Goal: Task Accomplishment & Management: Use online tool/utility

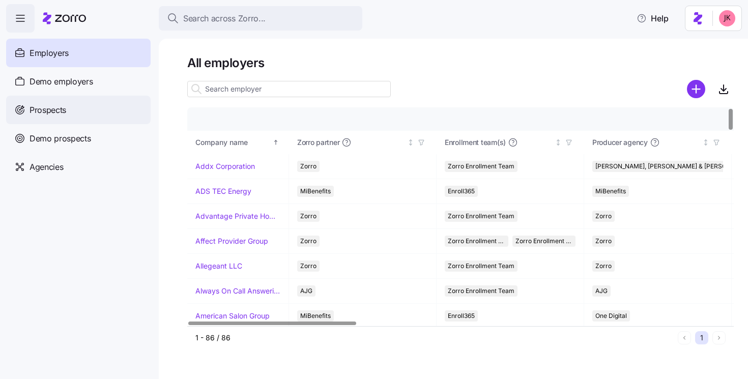
click at [84, 116] on div "Prospects" at bounding box center [78, 110] width 144 height 28
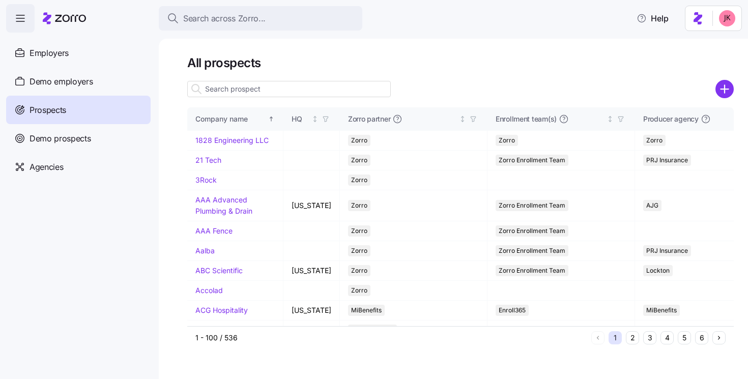
click at [245, 87] on input at bounding box center [288, 89] width 203 height 16
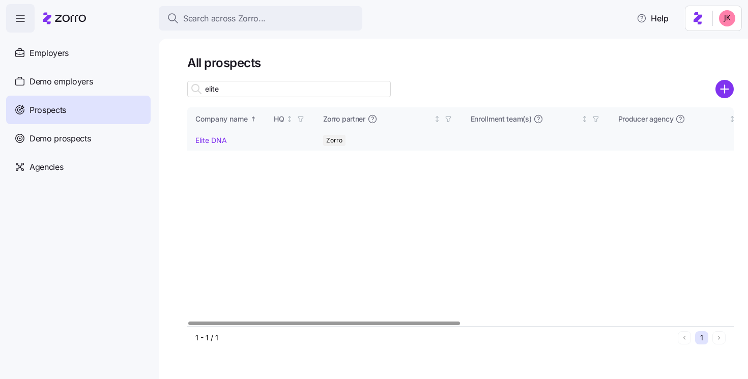
type input "elite"
click at [218, 137] on link "Elite DNA" at bounding box center [211, 140] width 32 height 9
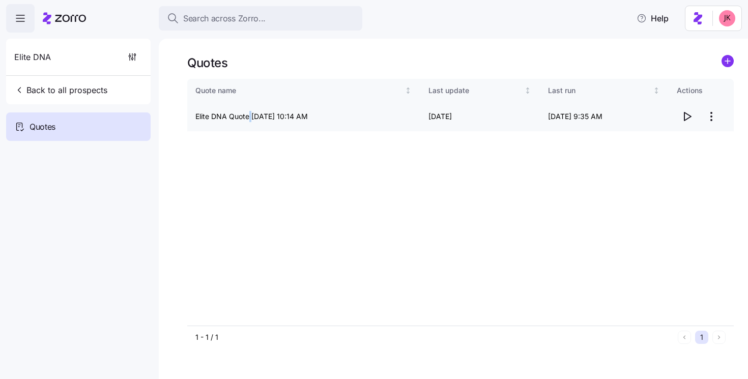
click at [250, 120] on td "Elite DNA Quote [DATE] 10:14 AM" at bounding box center [303, 116] width 233 height 29
click at [687, 118] on icon "button" at bounding box center [686, 116] width 12 height 12
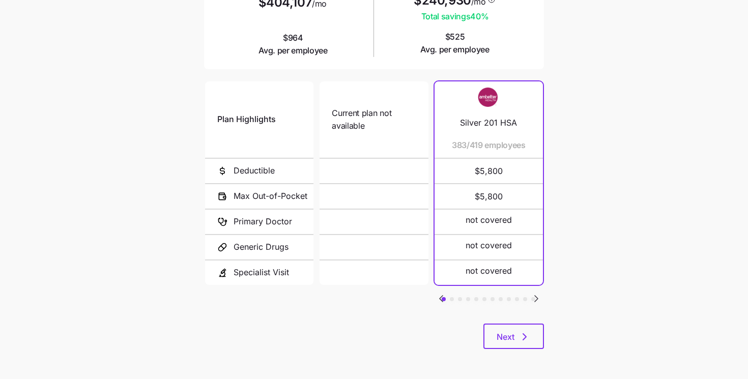
scroll to position [173, 0]
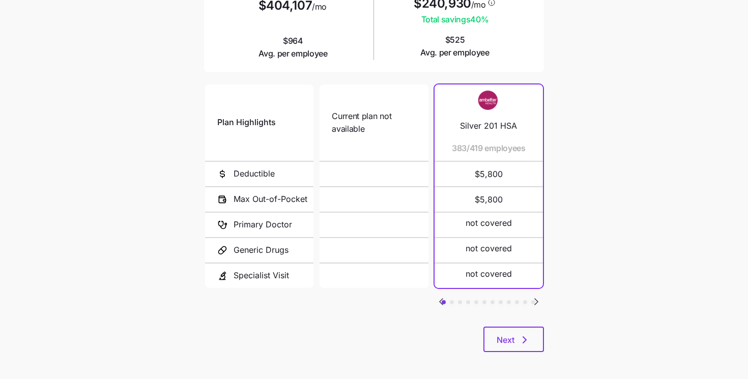
click at [535, 298] on icon "Go to next slide" at bounding box center [535, 301] width 3 height 6
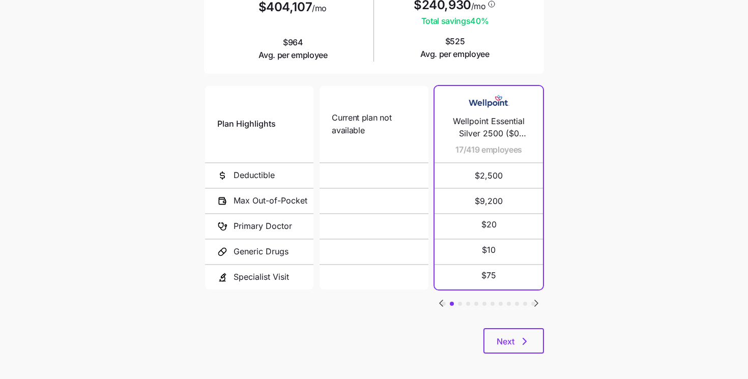
scroll to position [0, 0]
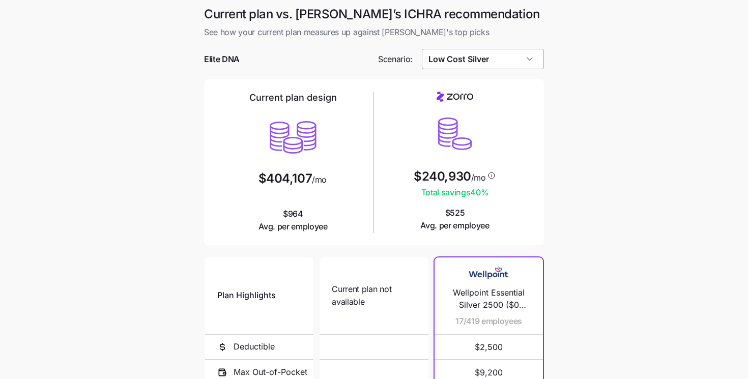
click at [493, 67] on input "Low Cost Silver" at bounding box center [483, 59] width 123 height 20
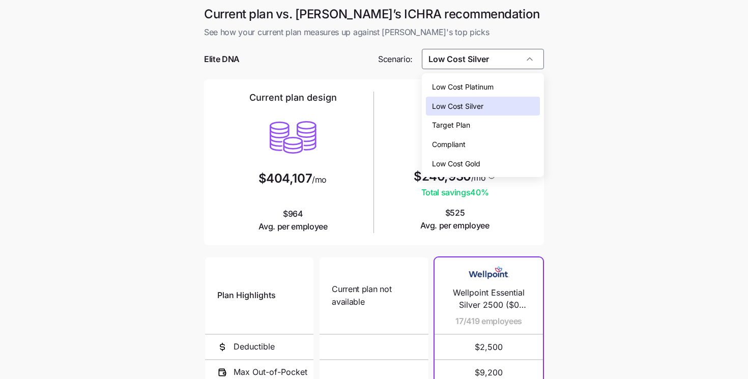
click at [479, 161] on span "Low Cost Gold" at bounding box center [456, 163] width 48 height 11
type input "Low Cost Gold"
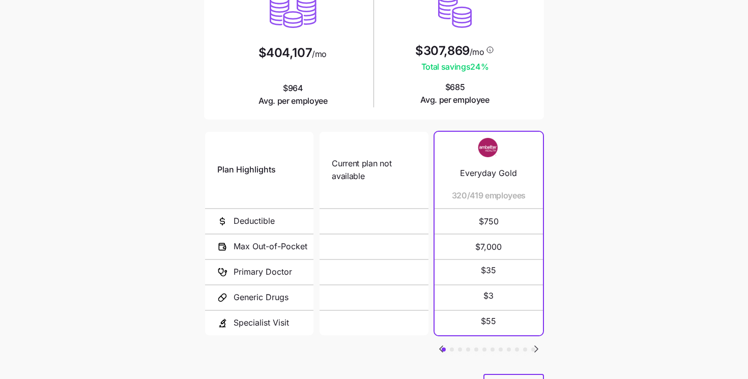
scroll to position [176, 0]
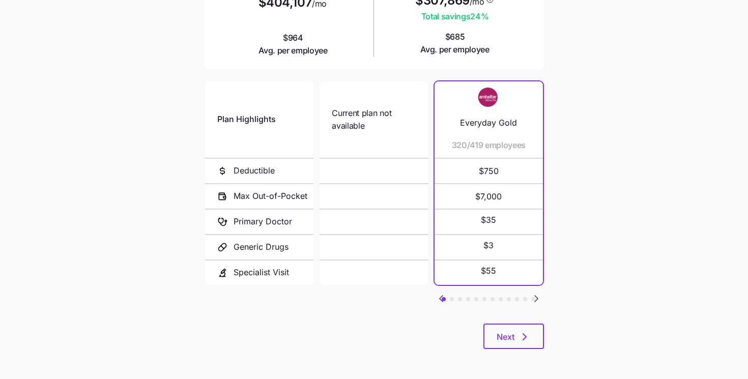
click at [533, 299] on icon "Go to next slide" at bounding box center [536, 298] width 12 height 12
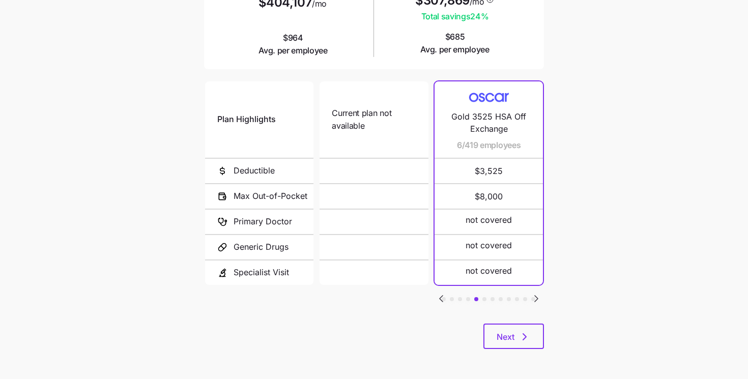
click at [533, 299] on icon "Go to next slide" at bounding box center [536, 298] width 12 height 12
click at [443, 296] on icon "Go to previous slide" at bounding box center [441, 298] width 12 height 12
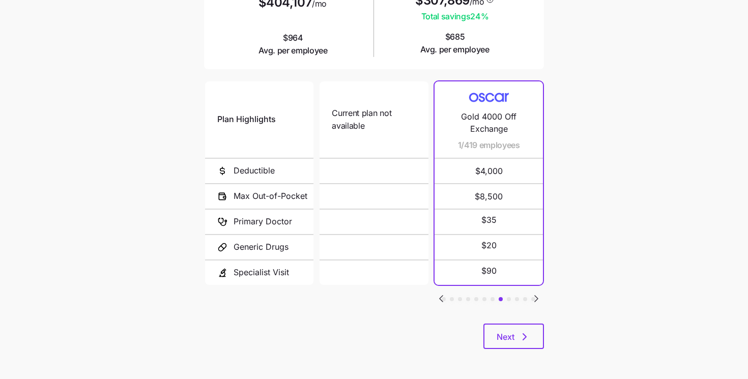
click at [443, 296] on icon "Go to previous slide" at bounding box center [441, 298] width 12 height 12
click at [446, 296] on icon "Go to previous slide" at bounding box center [441, 298] width 12 height 12
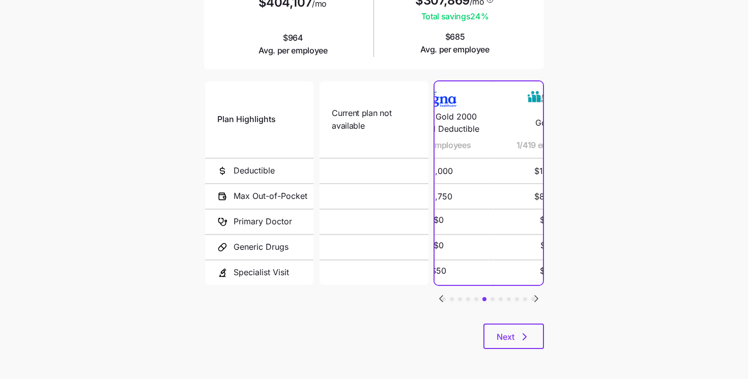
click at [446, 296] on icon "Go to previous slide" at bounding box center [441, 298] width 12 height 12
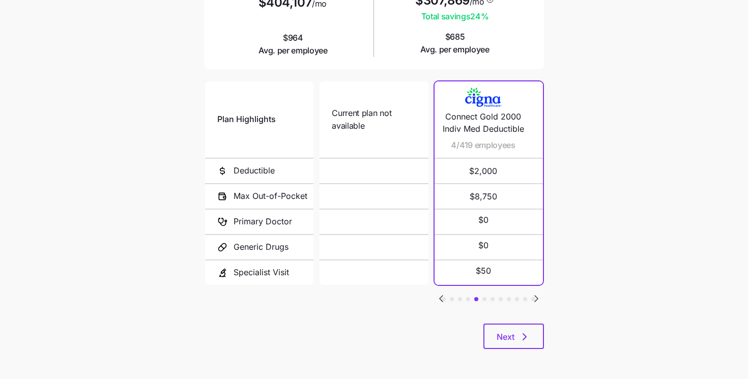
click at [446, 296] on icon "Go to previous slide" at bounding box center [441, 298] width 12 height 12
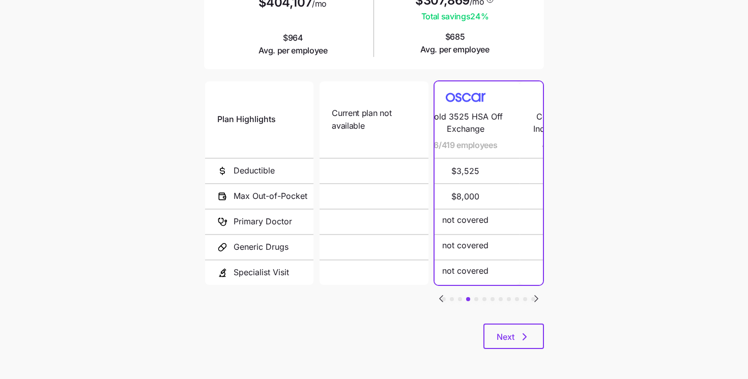
click at [446, 296] on icon "Go to previous slide" at bounding box center [441, 298] width 12 height 12
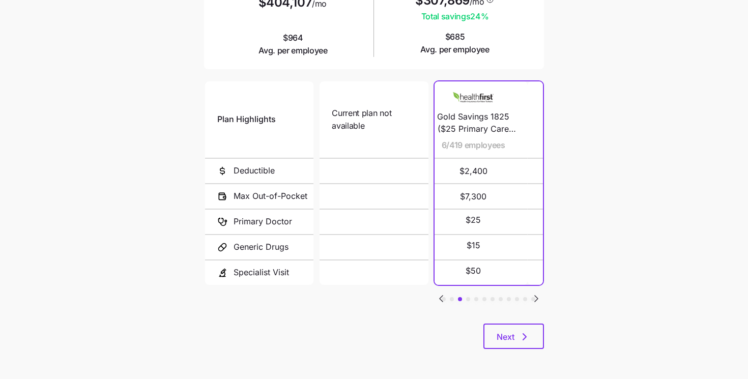
click at [446, 296] on icon "Go to previous slide" at bounding box center [441, 298] width 12 height 12
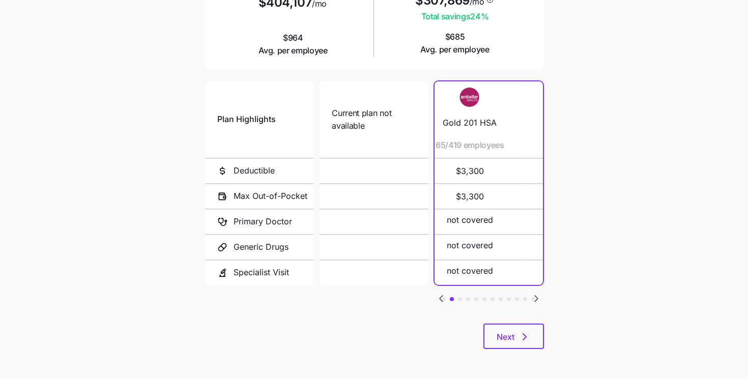
click at [446, 296] on icon "Go to previous slide" at bounding box center [441, 298] width 12 height 12
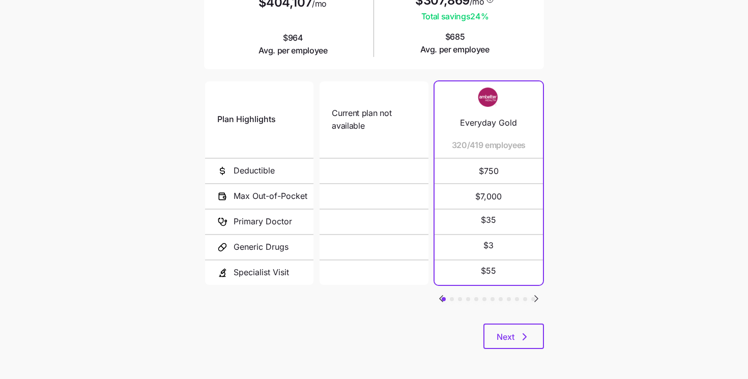
click at [453, 297] on button "button" at bounding box center [452, 299] width 4 height 4
click at [460, 297] on button "button" at bounding box center [460, 299] width 4 height 4
click at [467, 297] on button "button" at bounding box center [468, 299] width 4 height 4
click at [443, 296] on icon "Go to previous slide" at bounding box center [441, 298] width 12 height 12
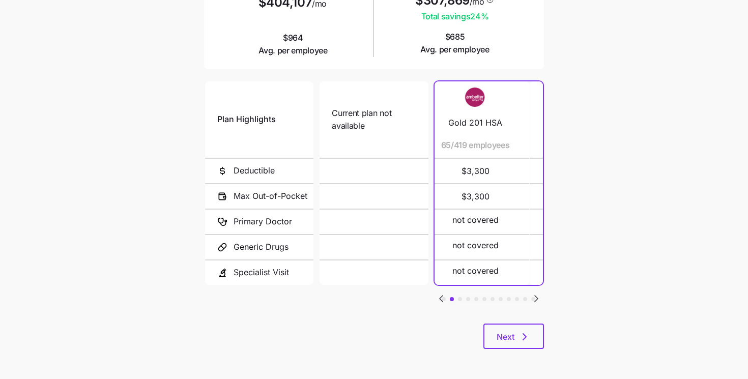
click at [443, 296] on icon "Go to previous slide" at bounding box center [441, 298] width 12 height 12
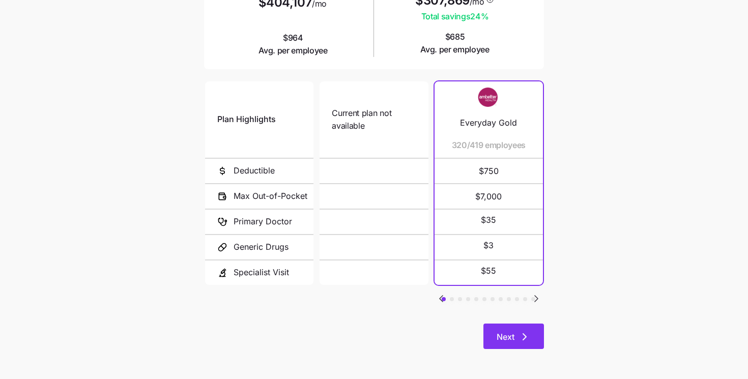
click at [506, 324] on button "Next" at bounding box center [513, 335] width 61 height 25
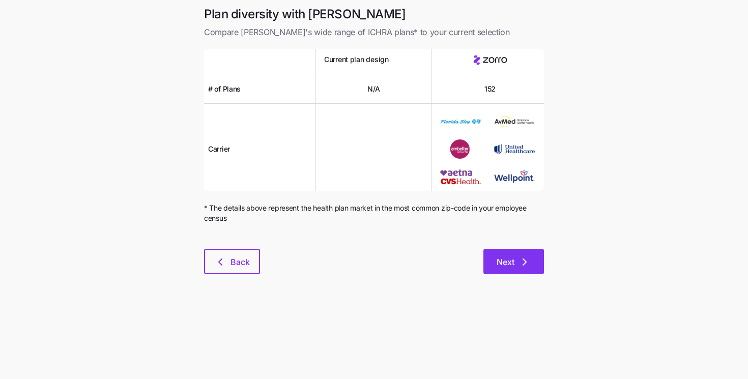
click at [511, 261] on span "Next" at bounding box center [505, 262] width 18 height 12
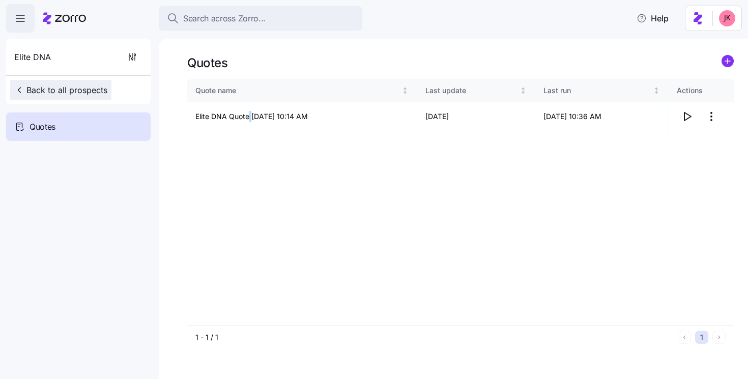
click at [52, 92] on span "Back to all prospects" at bounding box center [60, 90] width 93 height 12
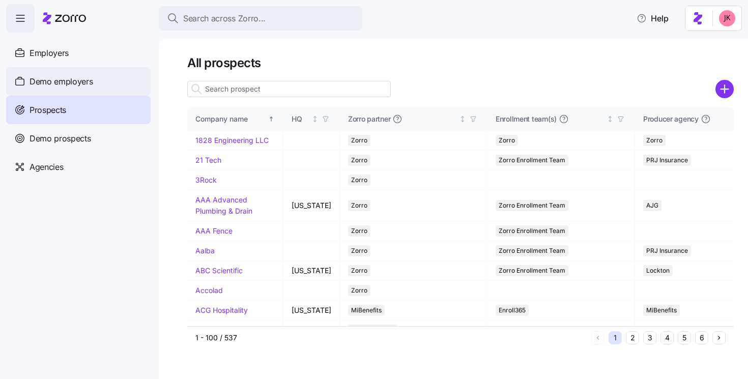
click at [76, 86] on span "Demo employers" at bounding box center [61, 81] width 64 height 13
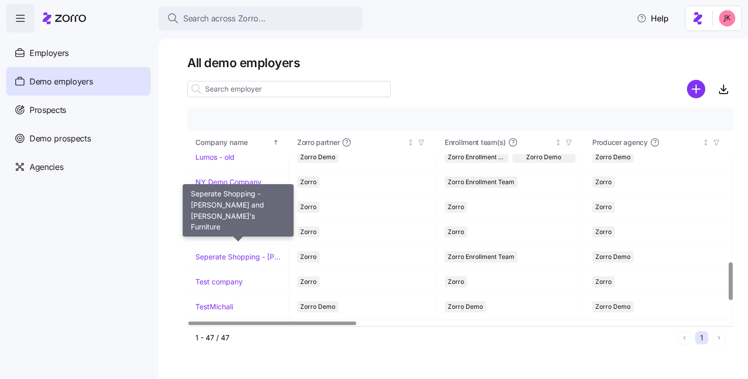
scroll to position [887, 0]
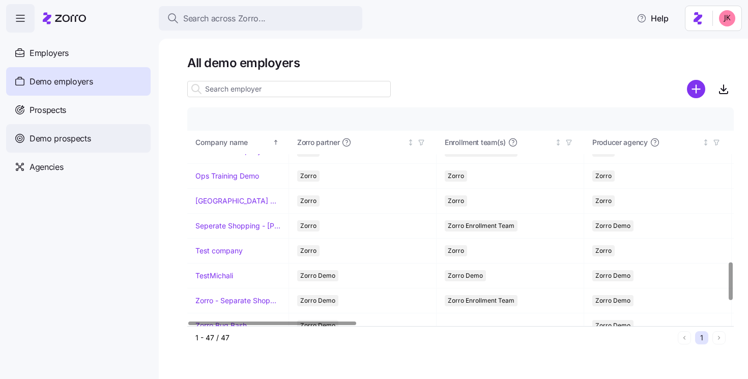
click at [76, 138] on span "Demo prospects" at bounding box center [60, 138] width 62 height 13
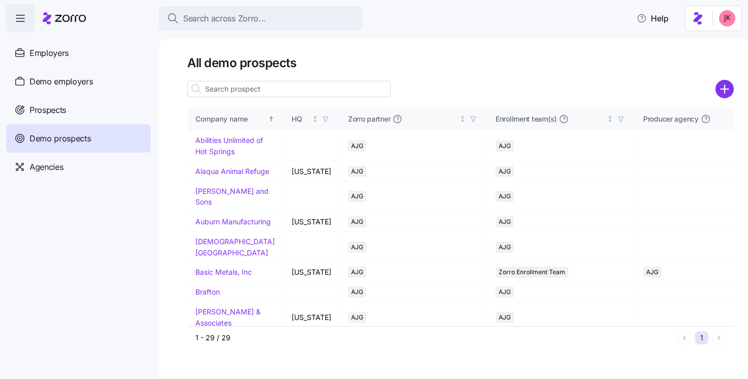
click at [255, 90] on input at bounding box center [288, 89] width 203 height 16
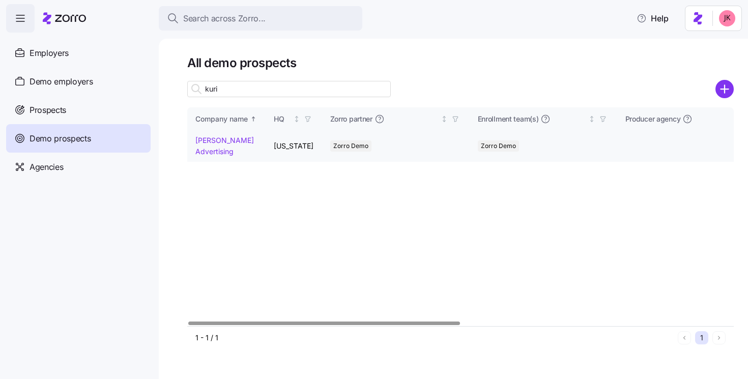
type input "kuri"
click at [217, 146] on td "[PERSON_NAME] Advertising" at bounding box center [226, 146] width 78 height 31
click at [210, 143] on link "[PERSON_NAME] Advertising" at bounding box center [224, 146] width 58 height 20
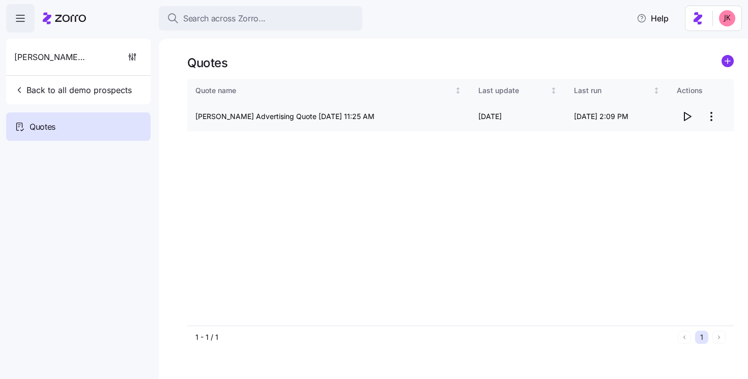
click at [696, 120] on button "button" at bounding box center [686, 116] width 20 height 20
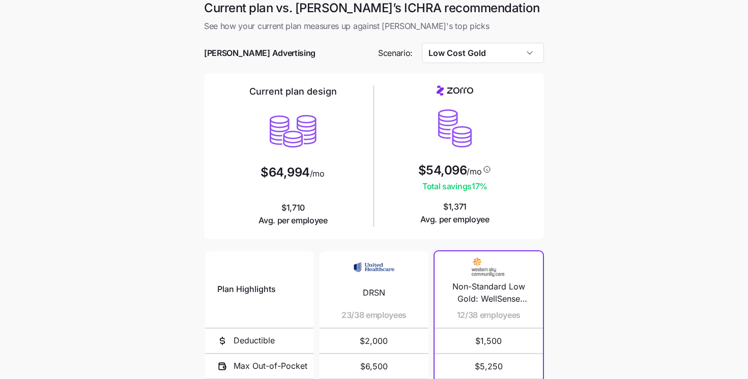
scroll to position [5, 0]
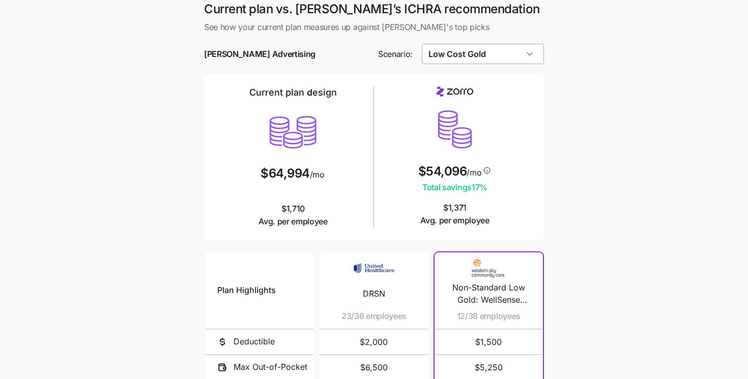
click at [460, 56] on input "Low Cost Gold" at bounding box center [483, 54] width 123 height 20
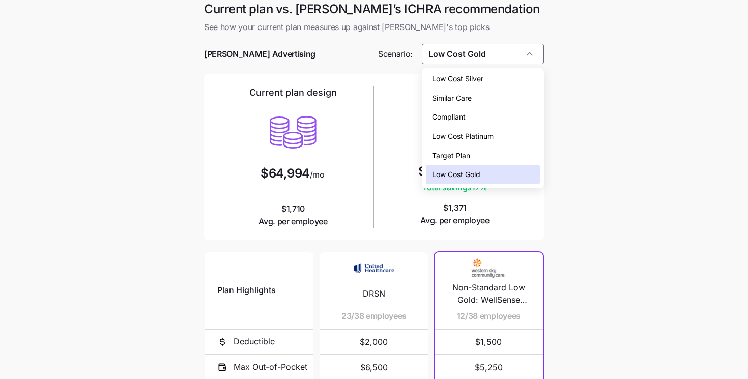
click at [466, 74] on span "Low Cost Silver" at bounding box center [457, 78] width 51 height 11
type input "Low Cost Silver"
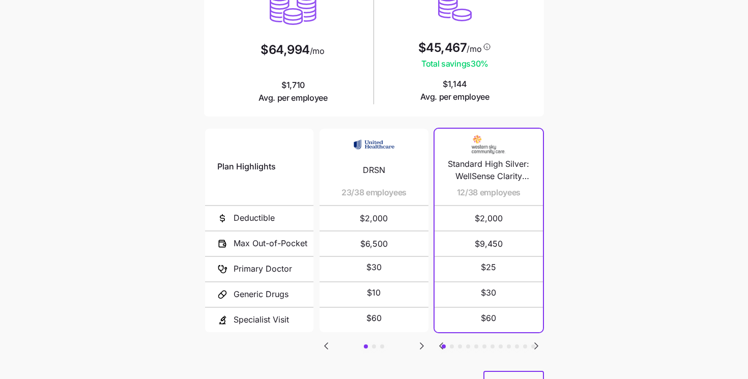
scroll to position [138, 0]
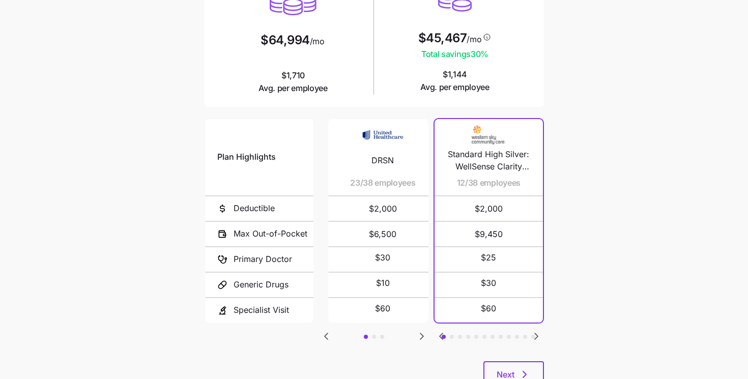
drag, startPoint x: 341, startPoint y: 183, endPoint x: 346, endPoint y: 186, distance: 5.5
click at [346, 186] on div "DRSN 23/38 employees" at bounding box center [383, 157] width 84 height 76
click at [372, 335] on button "button" at bounding box center [374, 337] width 4 height 4
click at [381, 335] on button "button" at bounding box center [382, 337] width 4 height 4
click at [365, 335] on button "button" at bounding box center [366, 337] width 4 height 4
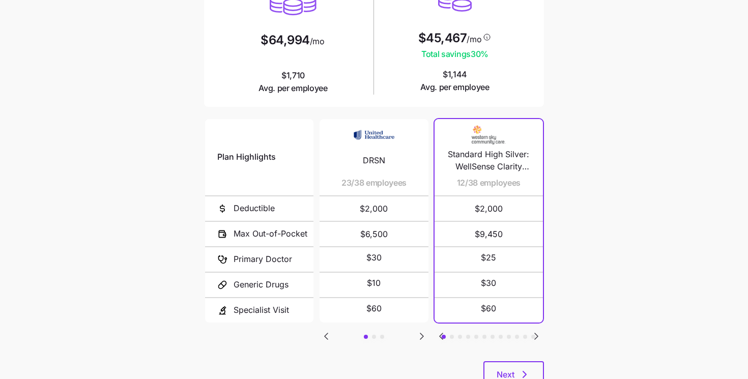
click at [451, 335] on button "button" at bounding box center [452, 337] width 4 height 4
click at [459, 335] on button "button" at bounding box center [460, 337] width 4 height 4
click at [468, 331] on div "Plan Highlights Deductible Max Out-of-Pocket Primary Doctor Generic Drugs Speci…" at bounding box center [374, 239] width 340 height 244
click at [467, 335] on button "button" at bounding box center [468, 337] width 4 height 4
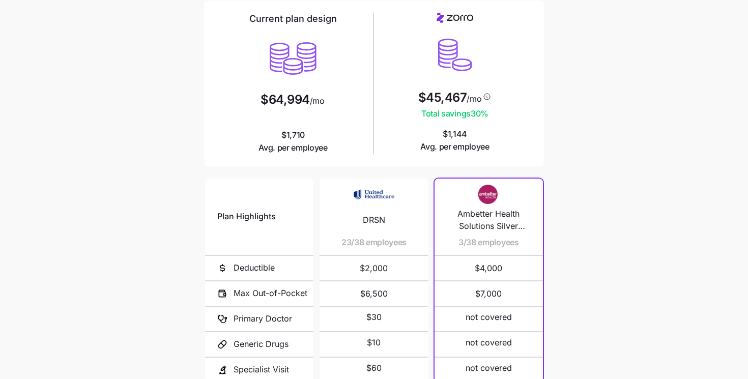
scroll to position [176, 0]
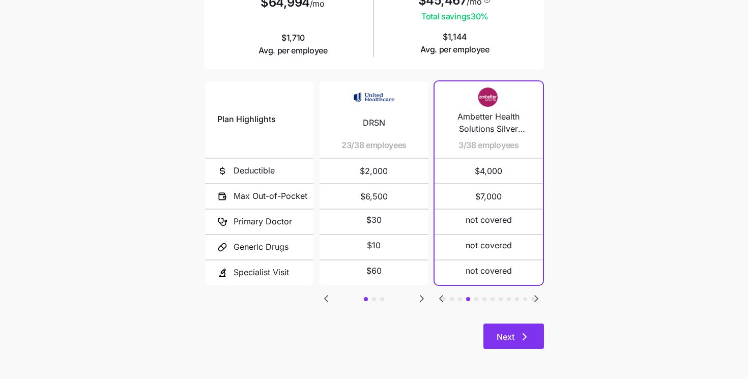
click at [495, 323] on button "Next" at bounding box center [513, 335] width 61 height 25
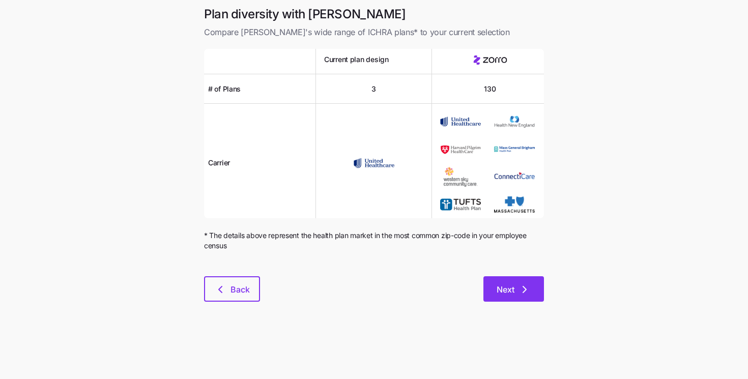
click at [504, 292] on span "Next" at bounding box center [505, 289] width 18 height 12
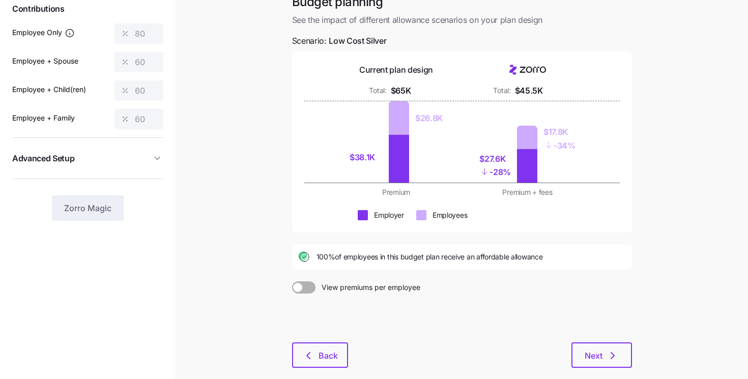
scroll to position [121, 0]
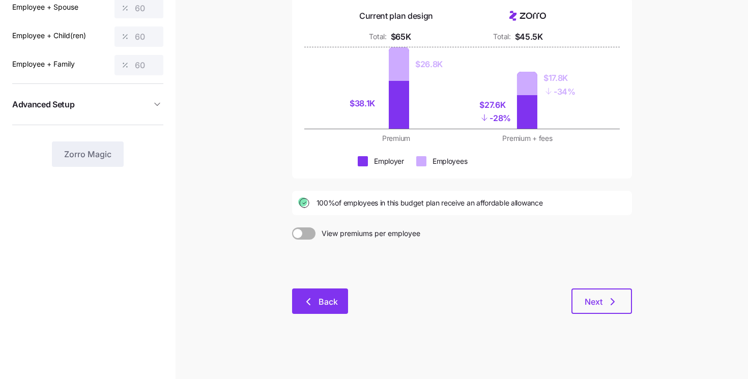
click at [325, 310] on button "Back" at bounding box center [320, 300] width 56 height 25
click at [308, 293] on button "Back" at bounding box center [320, 300] width 56 height 25
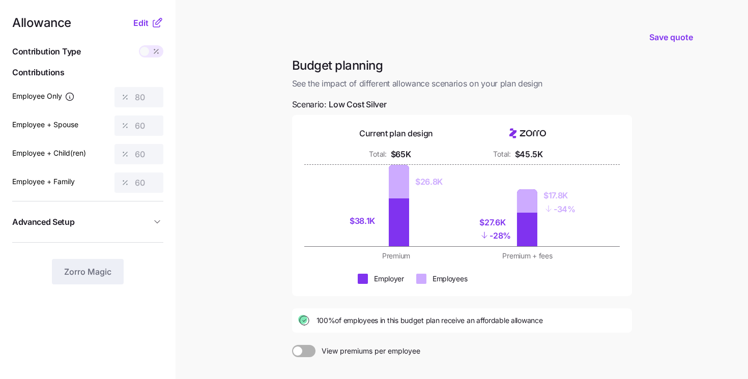
scroll to position [0, 0]
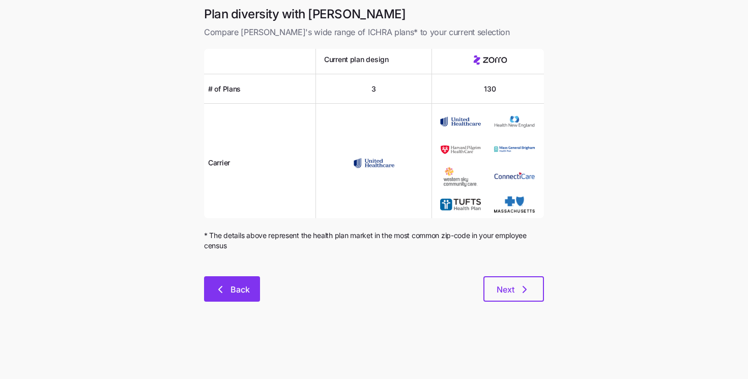
click at [224, 291] on icon "button" at bounding box center [220, 289] width 12 height 12
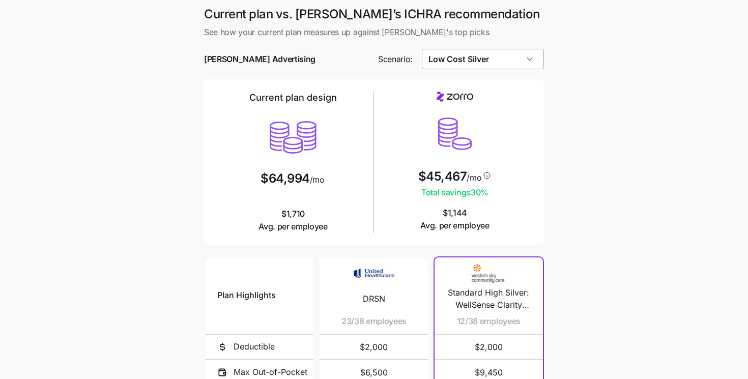
click at [458, 54] on input "Low Cost Silver" at bounding box center [483, 59] width 123 height 20
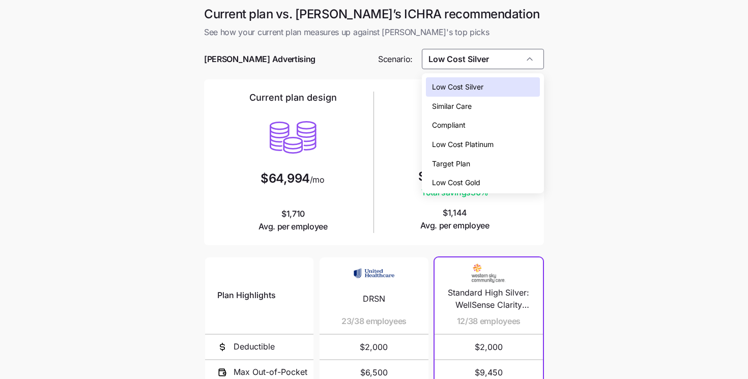
click at [450, 181] on span "Low Cost Gold" at bounding box center [456, 182] width 48 height 11
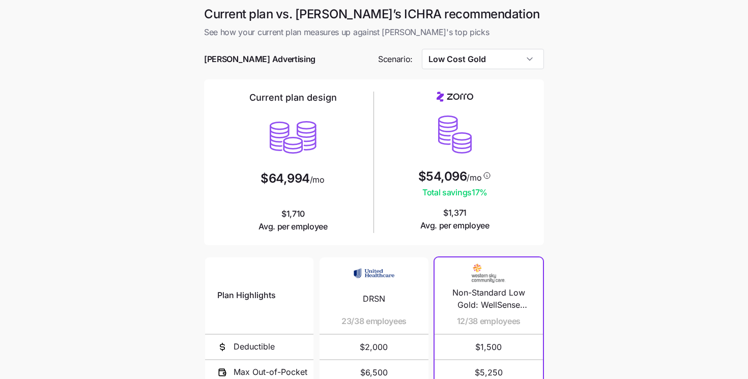
type input "Low Cost Gold"
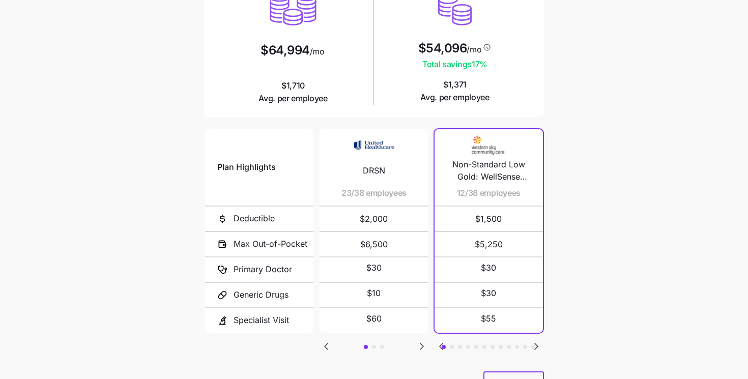
scroll to position [172, 0]
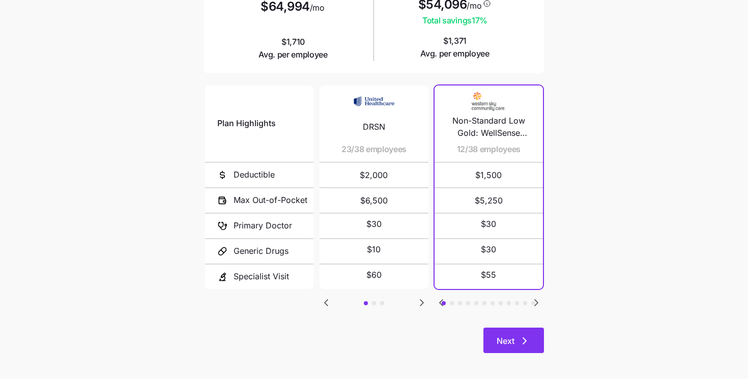
click at [511, 345] on span "Next" at bounding box center [505, 341] width 18 height 12
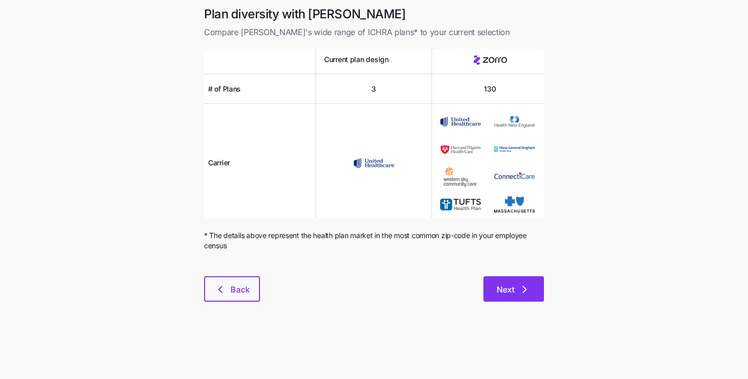
click at [512, 287] on span "Next" at bounding box center [505, 289] width 18 height 12
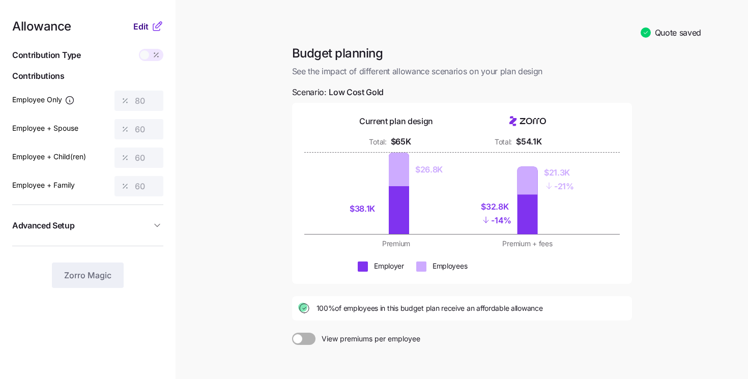
click at [141, 26] on span "Edit" at bounding box center [140, 26] width 15 height 12
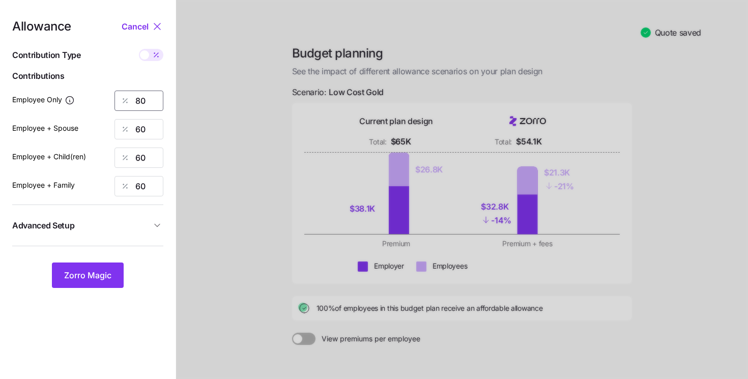
drag, startPoint x: 152, startPoint y: 103, endPoint x: 115, endPoint y: 94, distance: 38.2
click at [115, 94] on div "80" at bounding box center [138, 101] width 49 height 20
type input "60"
click at [102, 278] on span "Zorro Magic" at bounding box center [87, 275] width 47 height 12
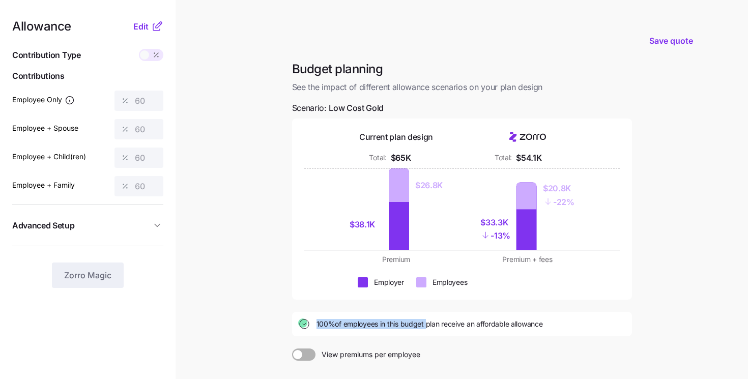
drag, startPoint x: 313, startPoint y: 325, endPoint x: 425, endPoint y: 325, distance: 111.4
click at [425, 325] on div "100% of employees in this budget plan receive an affordable allowance" at bounding box center [461, 324] width 327 height 12
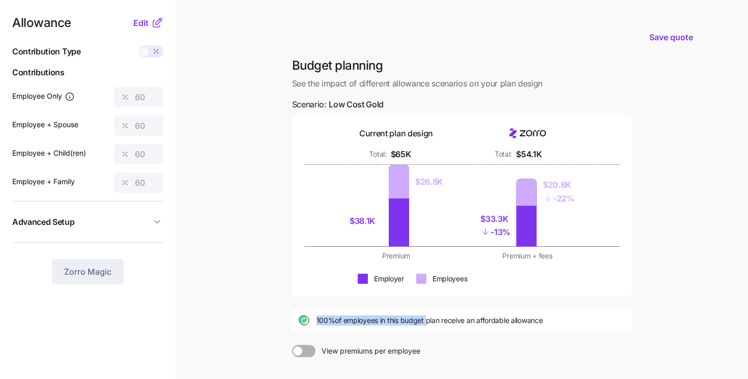
scroll to position [66, 0]
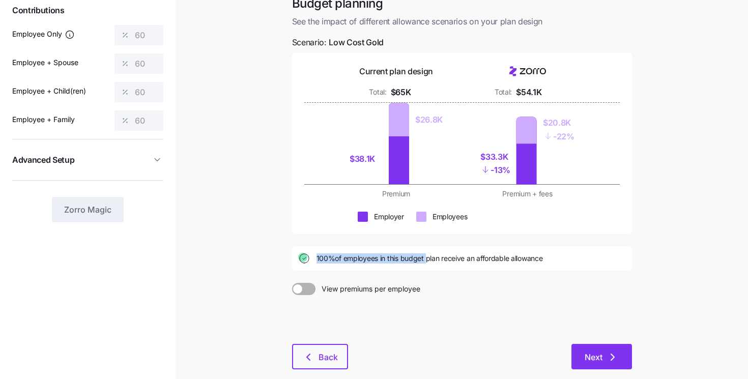
click at [617, 361] on icon "button" at bounding box center [612, 357] width 12 height 12
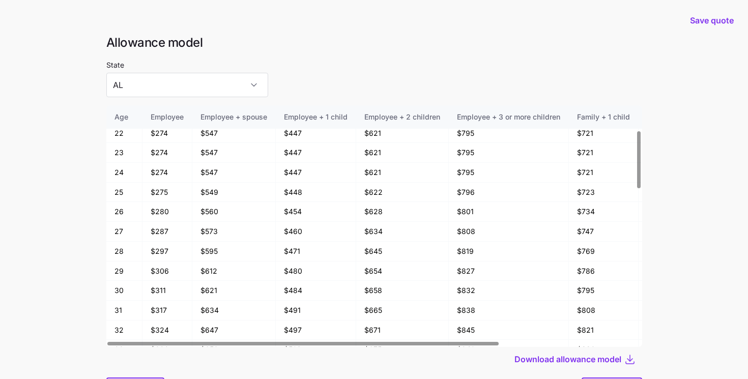
scroll to position [54, 0]
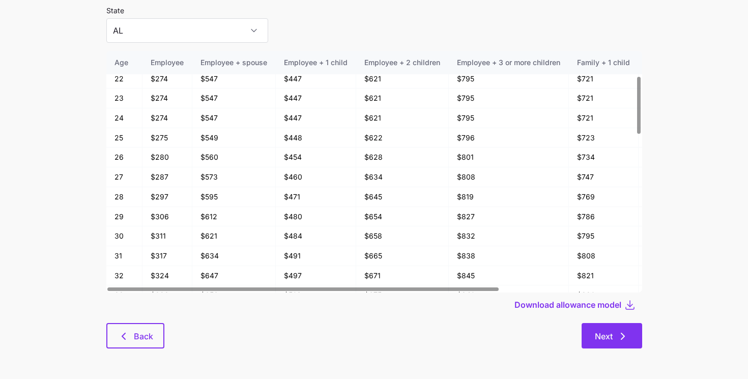
click at [613, 325] on button "Next" at bounding box center [611, 335] width 61 height 25
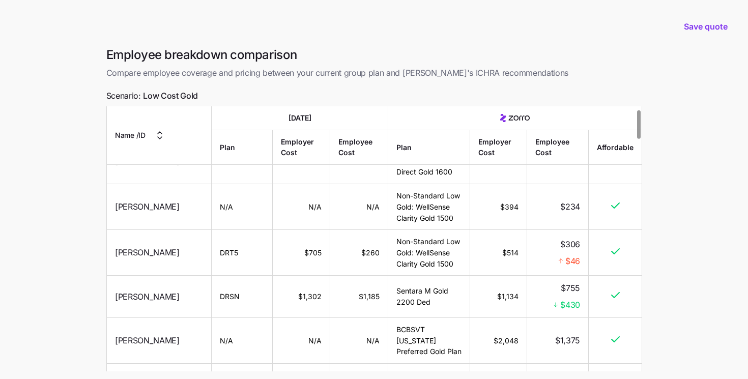
scroll to position [29, 0]
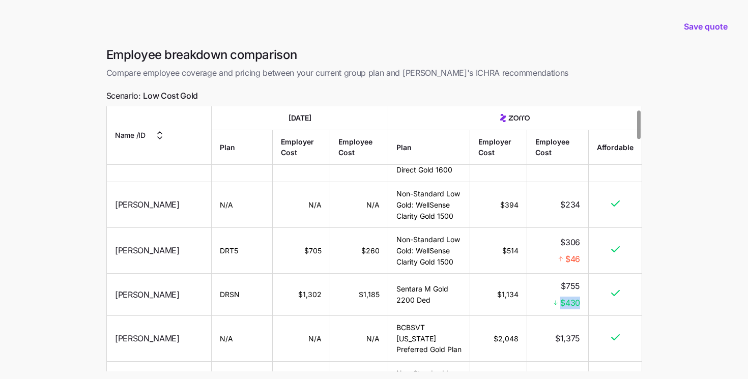
drag, startPoint x: 557, startPoint y: 305, endPoint x: 590, endPoint y: 305, distance: 33.1
click at [590, 305] on tr "Mira Goss DRSN $1,302 $1,185 Sentara M Gold 2200 Ded $1,134 $755 $430" at bounding box center [374, 295] width 534 height 42
drag, startPoint x: 570, startPoint y: 260, endPoint x: 581, endPoint y: 260, distance: 11.7
click at [581, 260] on td "$306 $46" at bounding box center [558, 251] width 62 height 46
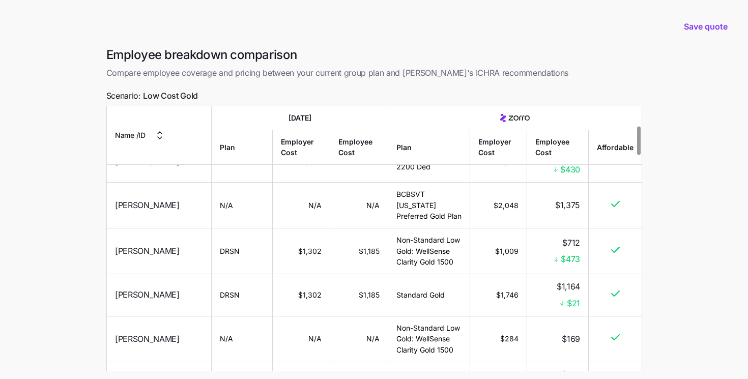
scroll to position [177, 0]
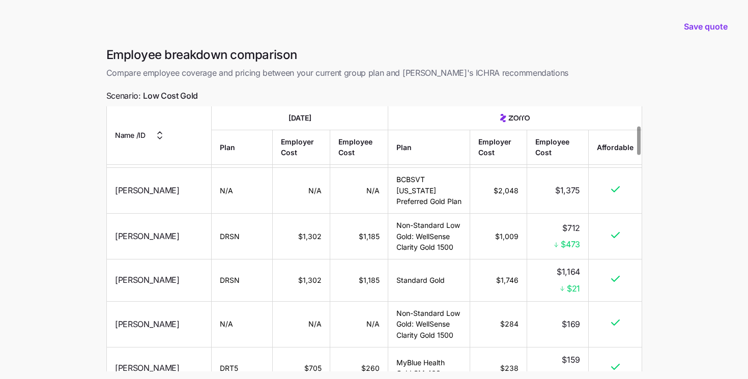
click at [566, 245] on span "$473" at bounding box center [569, 244] width 19 height 13
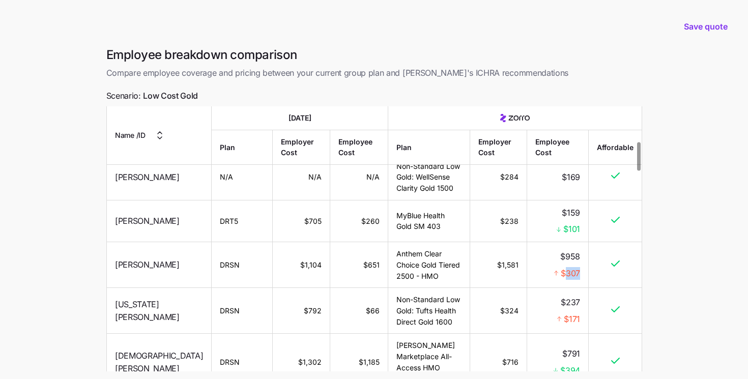
drag, startPoint x: 580, startPoint y: 280, endPoint x: 566, endPoint y: 280, distance: 13.7
click at [566, 280] on td "$958 $307" at bounding box center [558, 265] width 62 height 46
click at [535, 278] on div "$307" at bounding box center [557, 273] width 45 height 13
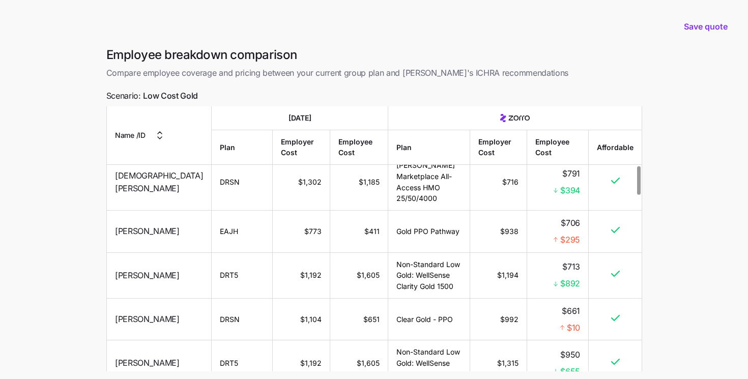
scroll to position [626, 0]
